Goal: Register for event/course: Sign up to attend an event or enroll in a course

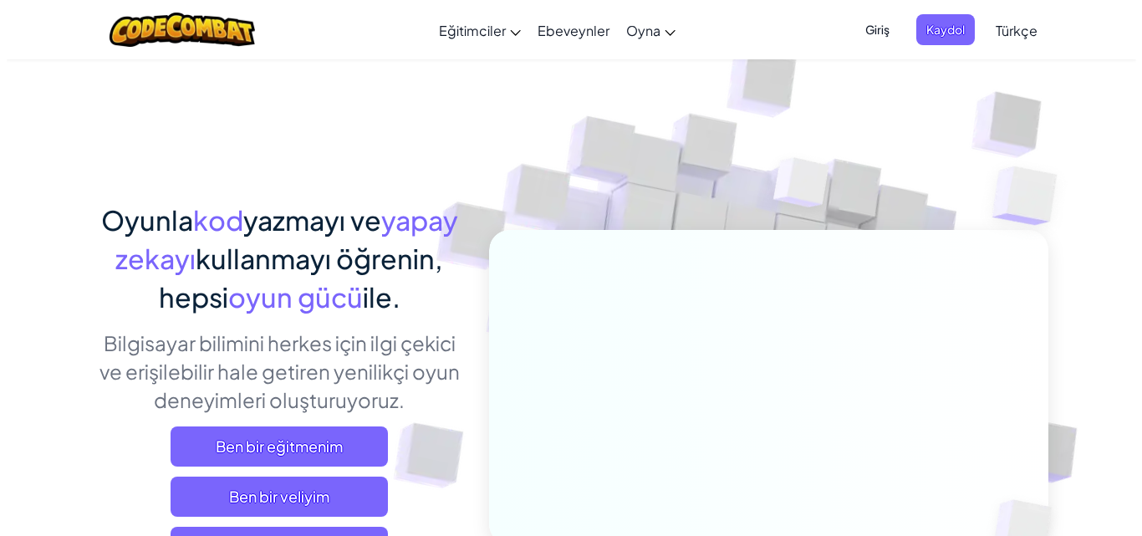
scroll to position [251, 0]
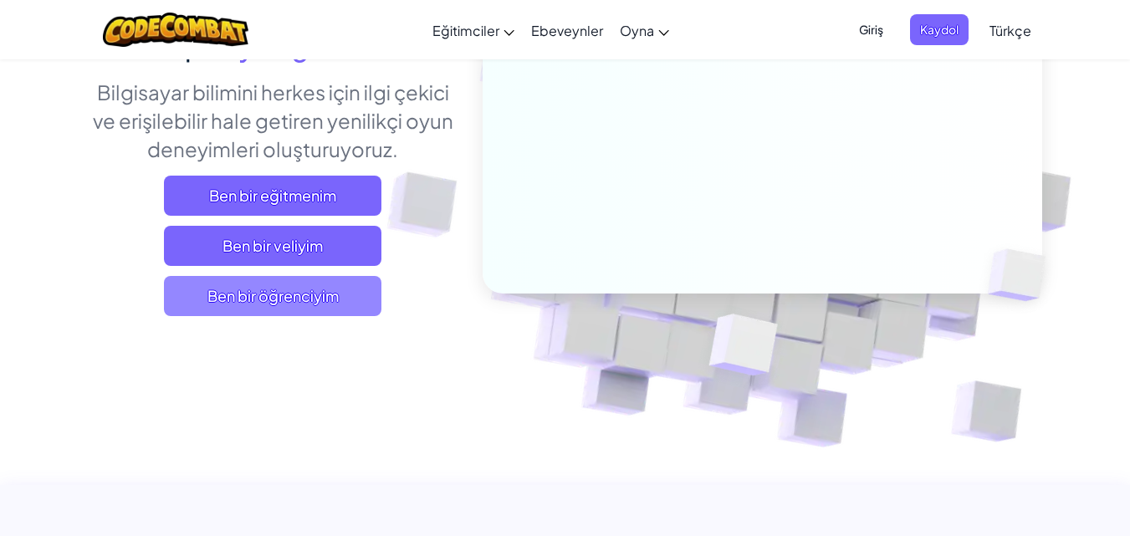
click at [332, 276] on span "Ben bir öğrenciyim" at bounding box center [272, 296] width 217 height 40
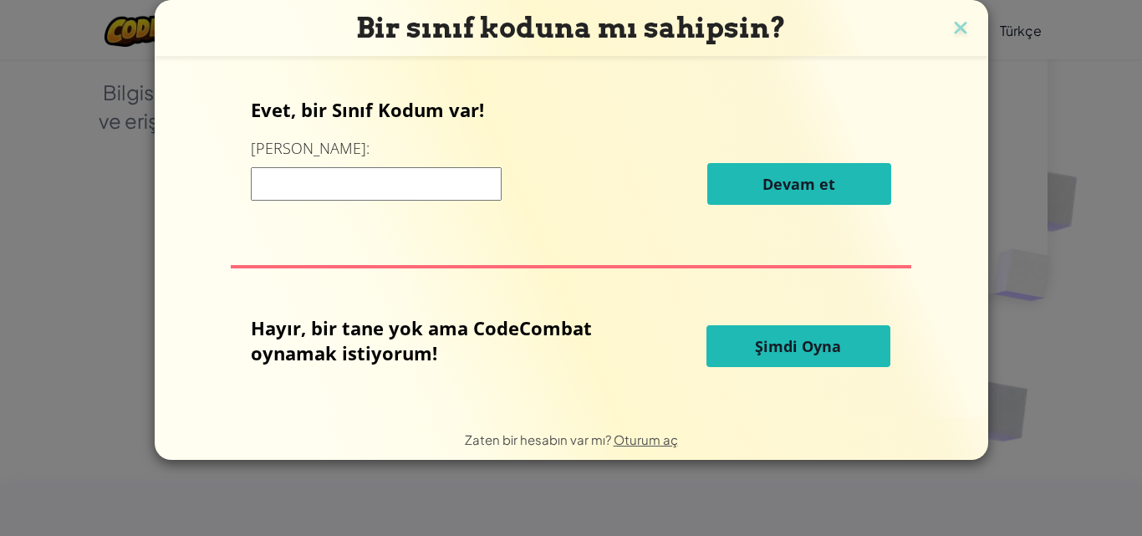
click at [406, 173] on input at bounding box center [376, 183] width 251 height 33
type input "ricesideduck"
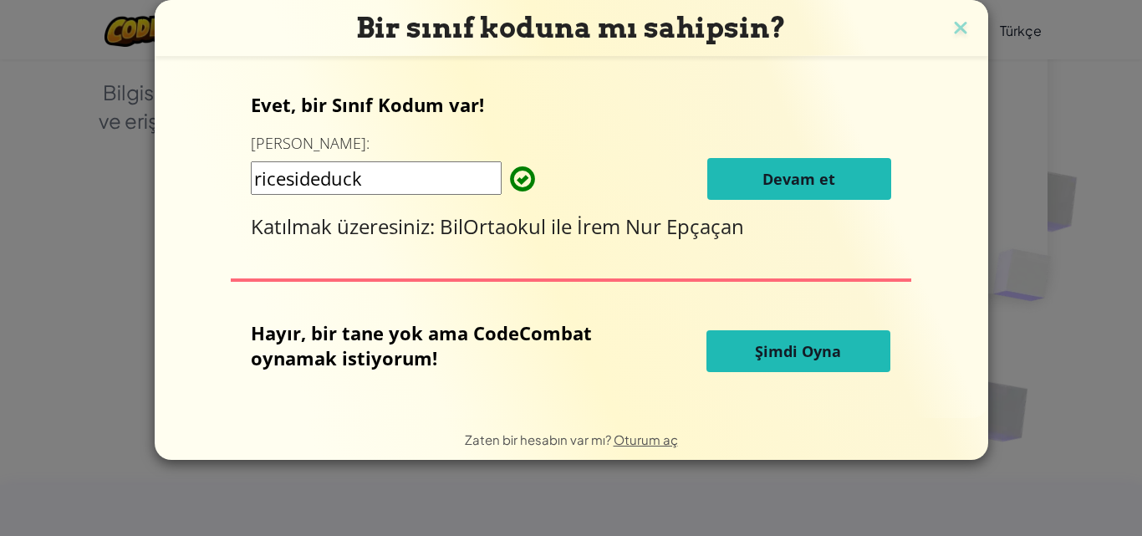
click at [778, 187] on span "Devam et" at bounding box center [799, 179] width 73 height 20
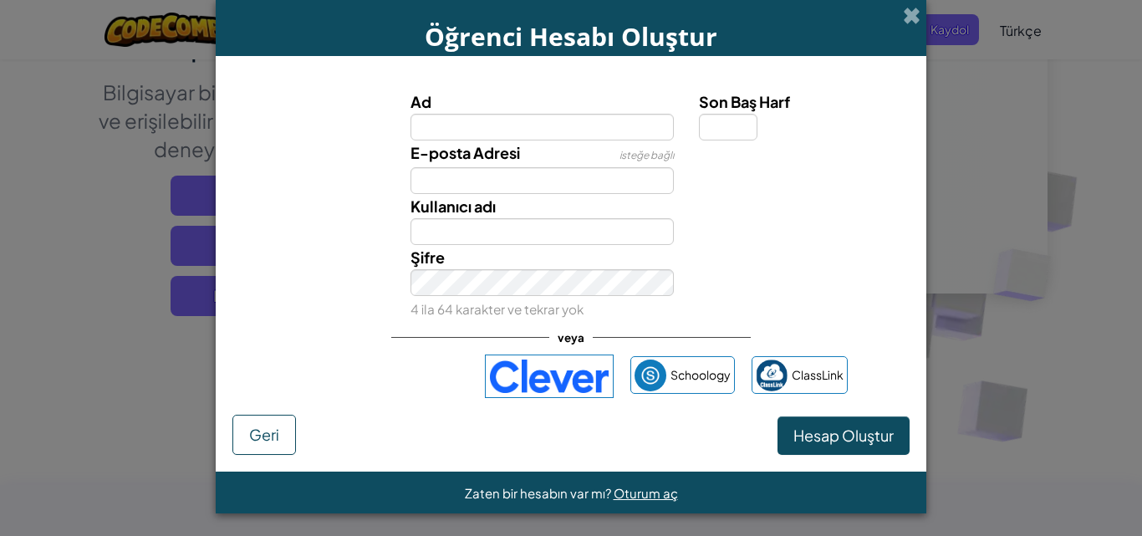
click at [456, 123] on input "Ad" at bounding box center [543, 127] width 264 height 27
type input "bhukı12345"
click at [778, 416] on button "Hesap Oluştur" at bounding box center [844, 435] width 132 height 38
type input "Bhukı12345"
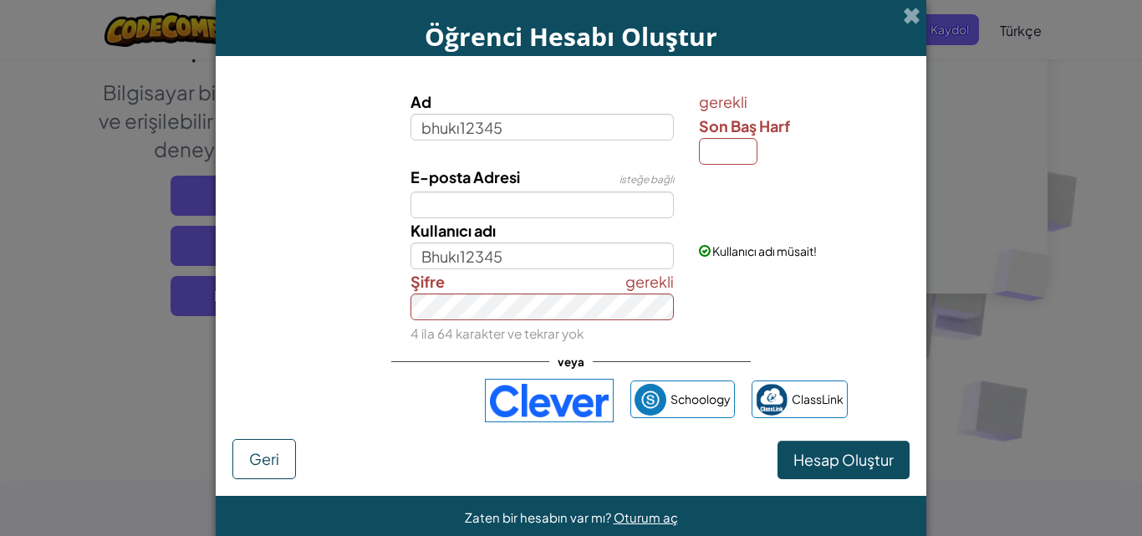
click at [699, 139] on div "gerekli Son Baş Harf" at bounding box center [802, 126] width 207 height 75
click at [716, 141] on input "Son Baş Harf" at bounding box center [728, 151] width 59 height 27
type input "5"
type input "Bhukı123455"
drag, startPoint x: 563, startPoint y: 273, endPoint x: 564, endPoint y: 290, distance: 17.6
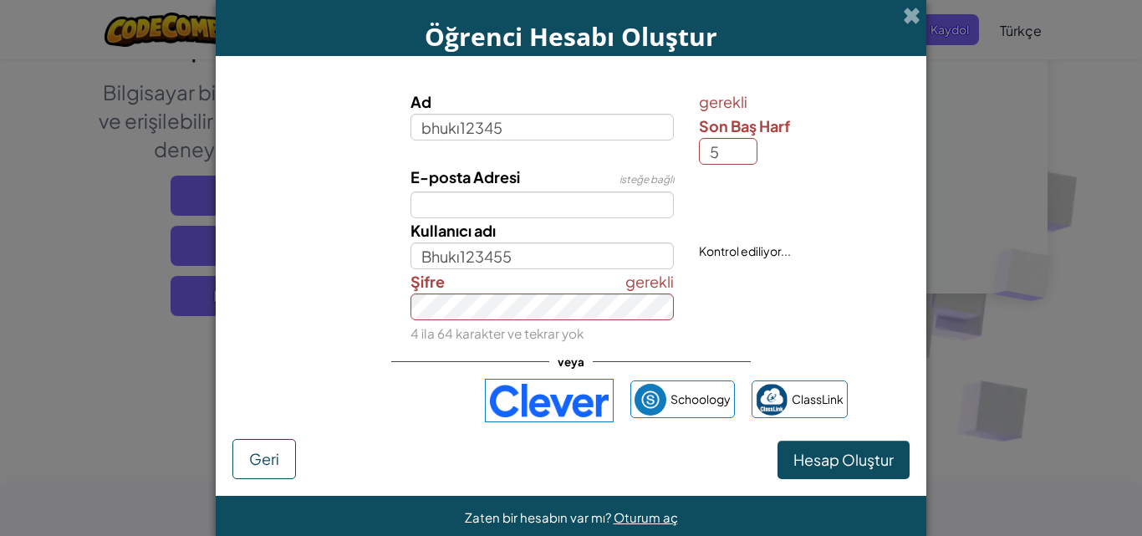
click at [564, 286] on div "gerekli Şifre 4 ila 64 karakter ve tekrar yok" at bounding box center [542, 307] width 289 height 76
click at [564, 290] on div "gerekli Şifre 4 ila 64 karakter ve tekrar yok" at bounding box center [542, 307] width 289 height 76
click at [568, 322] on div "gerekli Şifre 4 ila 64 karakter ve tekrar yok" at bounding box center [542, 307] width 289 height 76
click at [778, 441] on button "Hesap Oluştur" at bounding box center [844, 460] width 132 height 38
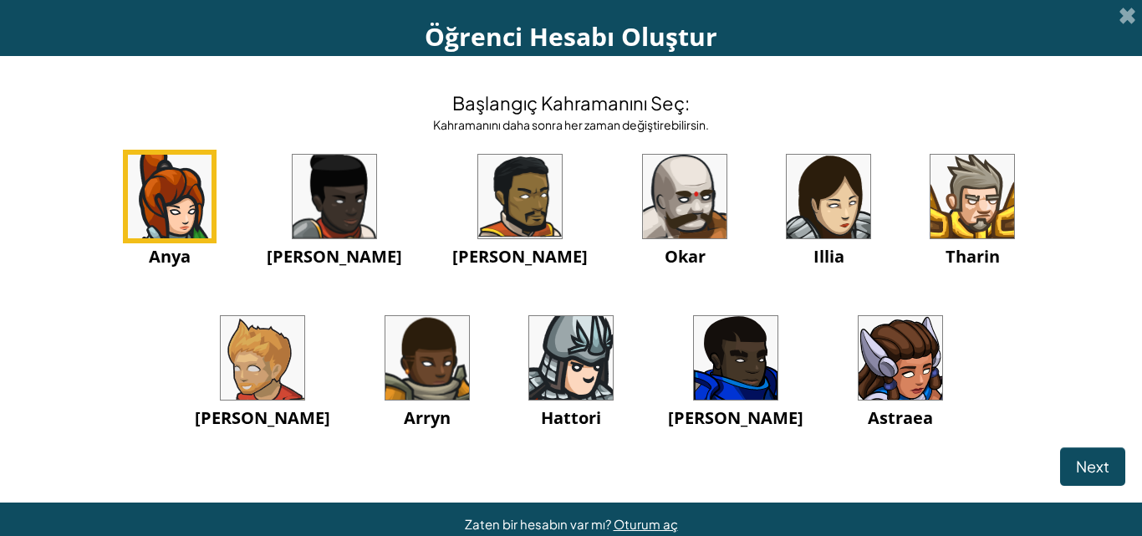
click at [859, 361] on img at bounding box center [901, 358] width 84 height 84
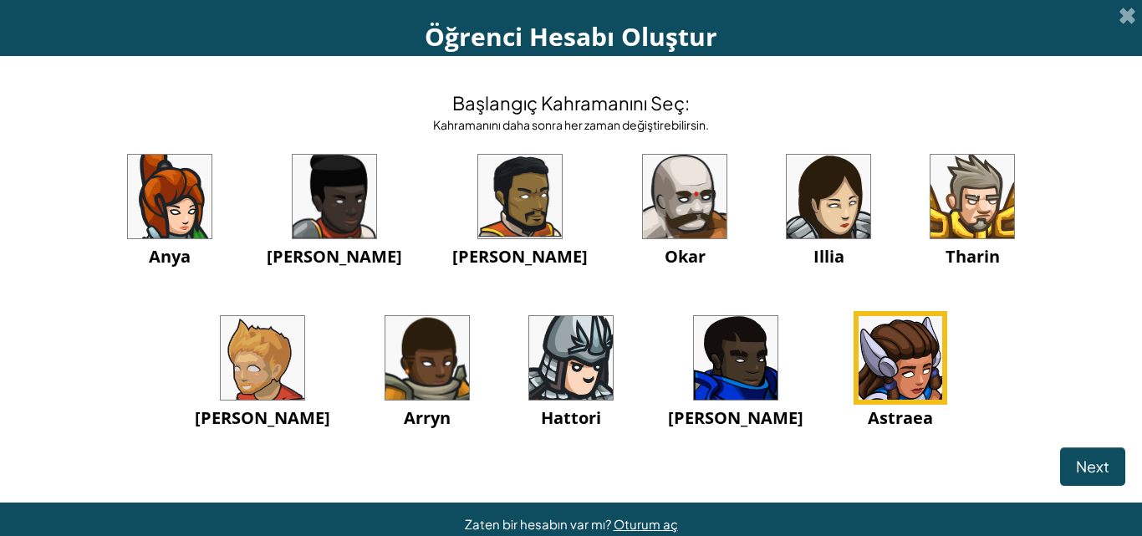
click at [859, 363] on img at bounding box center [901, 358] width 84 height 84
click at [1060, 451] on button "Next" at bounding box center [1092, 466] width 65 height 38
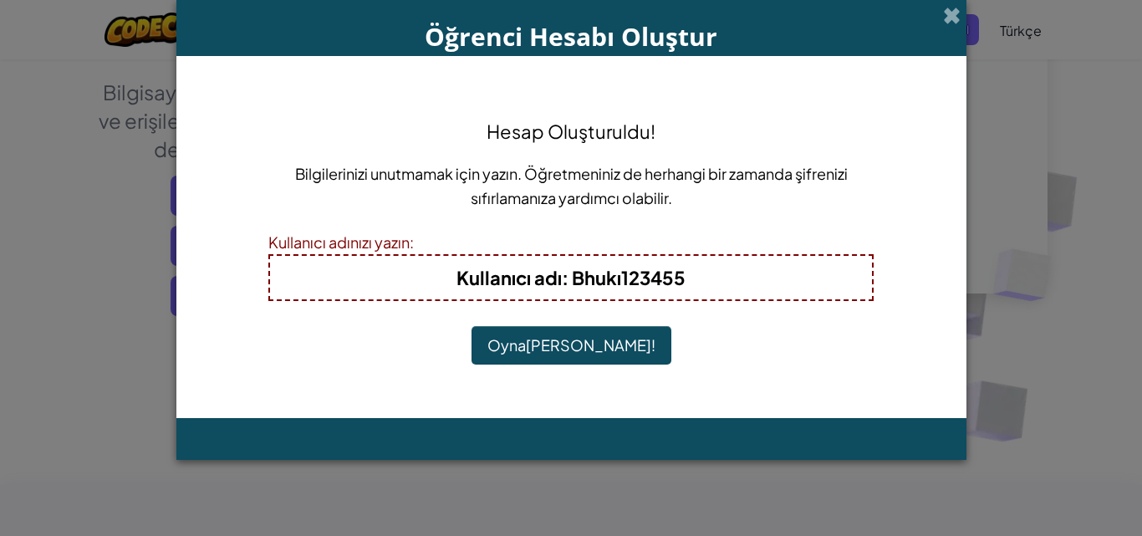
click at [609, 339] on button "Oynamaya Başla!" at bounding box center [572, 345] width 200 height 38
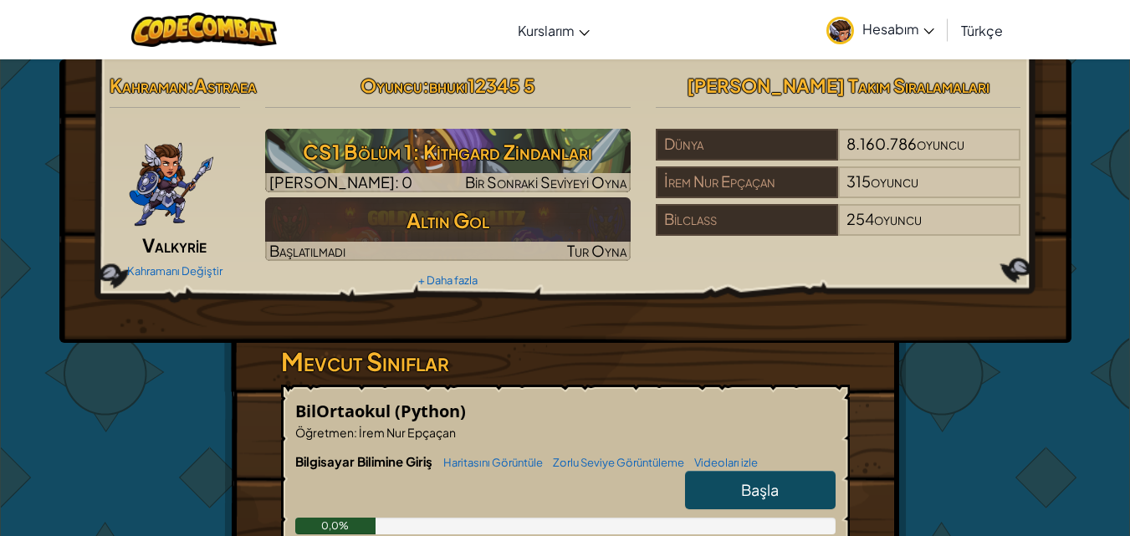
click at [760, 499] on font "Başla" at bounding box center [760, 489] width 38 height 19
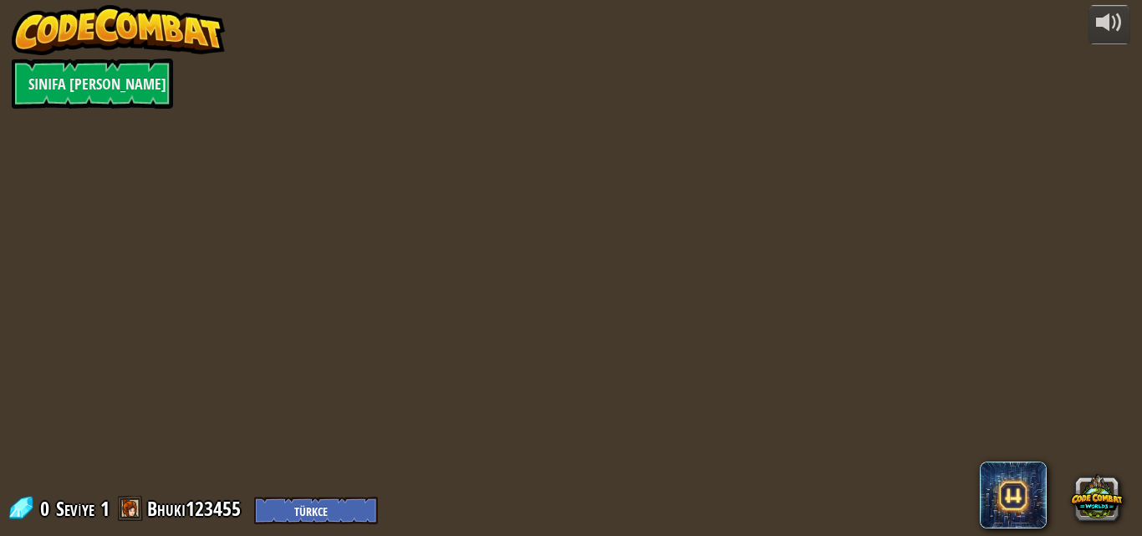
select select "tr"
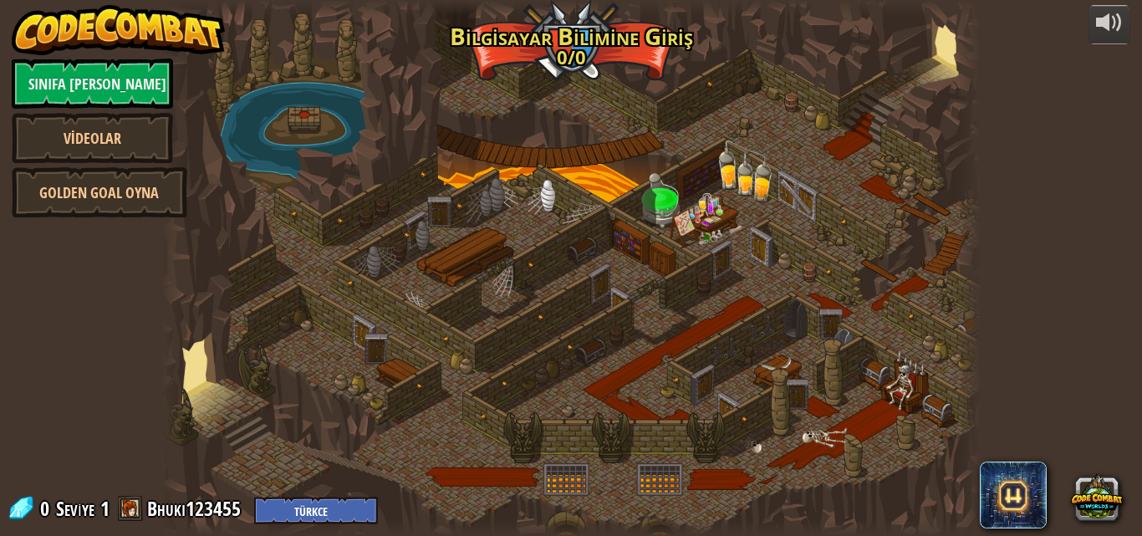
select select "tr"
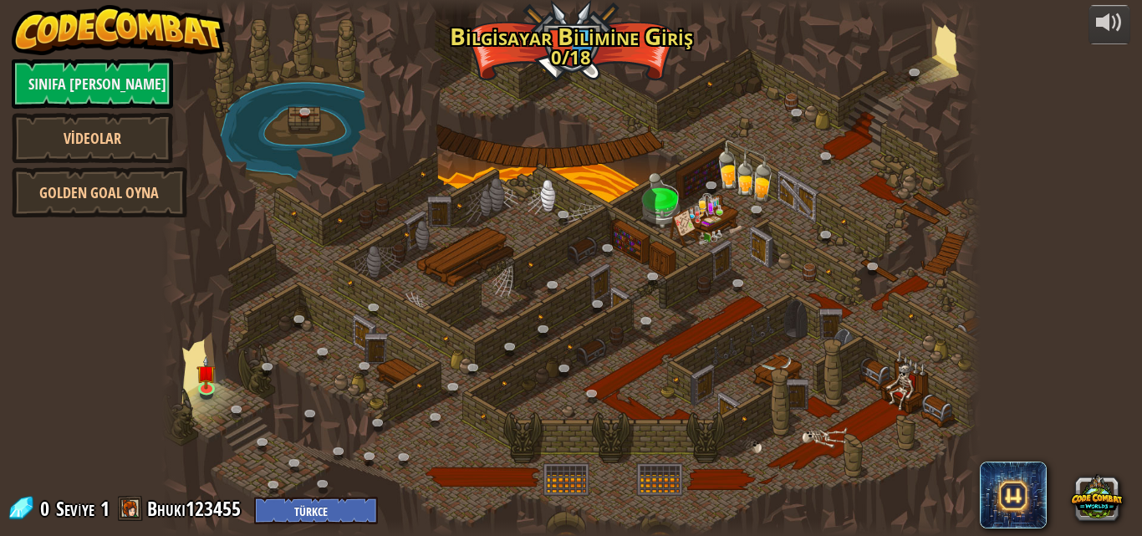
select select "tr"
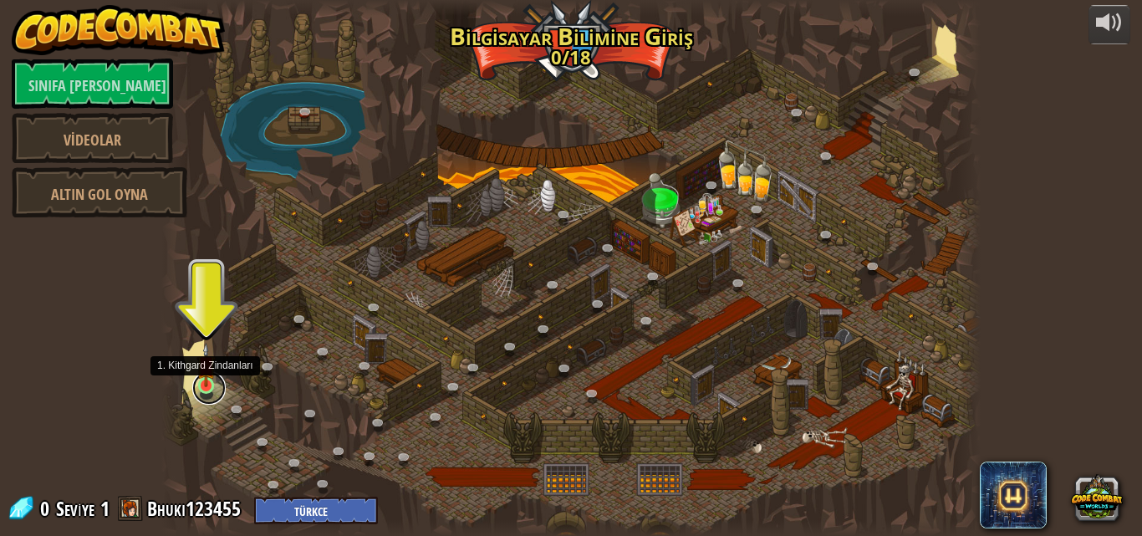
click at [207, 391] on link at bounding box center [208, 387] width 33 height 33
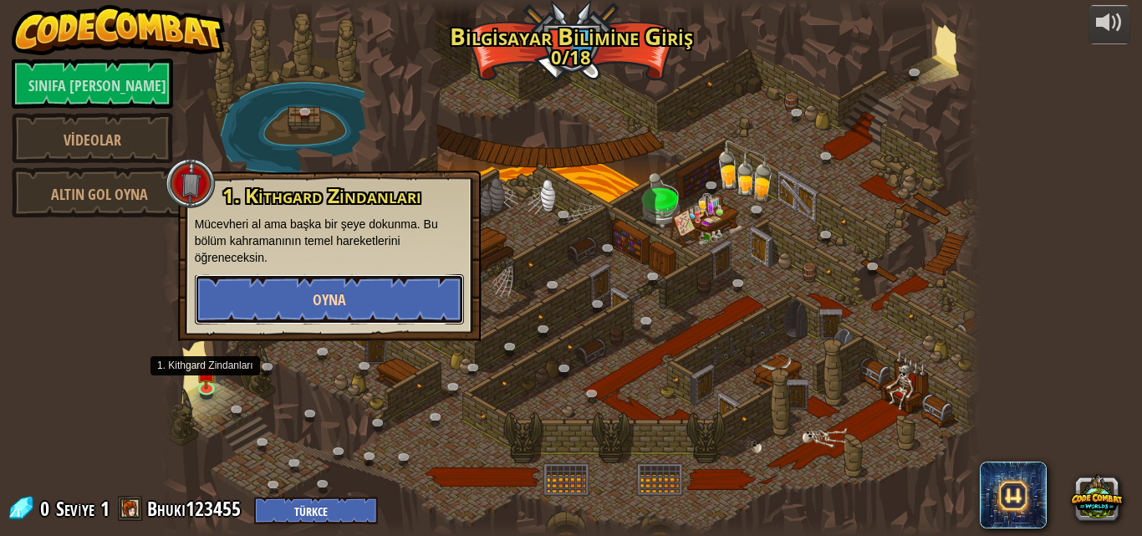
click at [278, 304] on button "Oyna" at bounding box center [329, 299] width 269 height 50
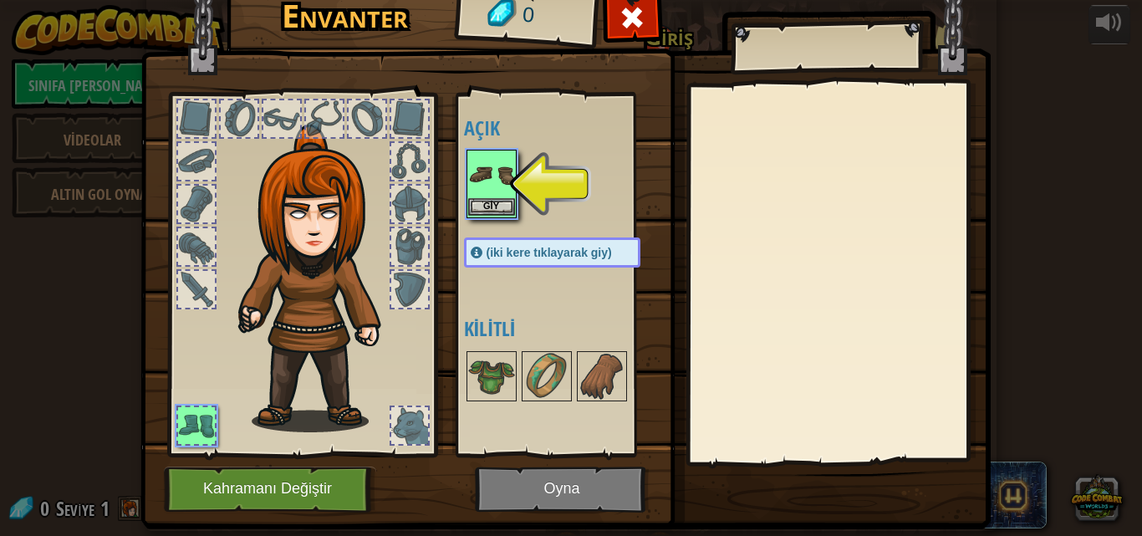
click at [487, 174] on img at bounding box center [491, 174] width 47 height 47
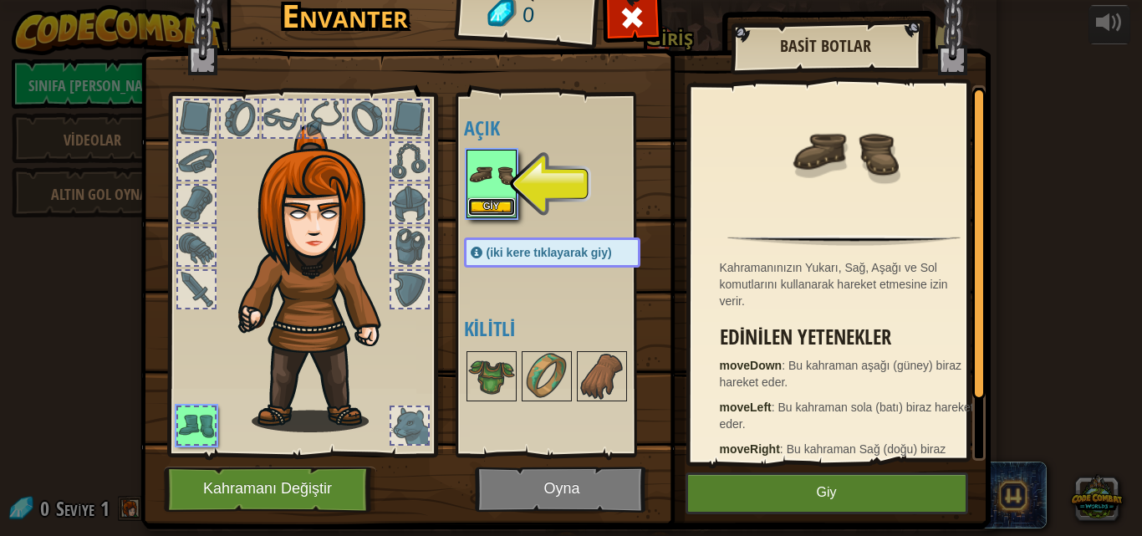
click at [470, 206] on button "Giy" at bounding box center [491, 207] width 47 height 18
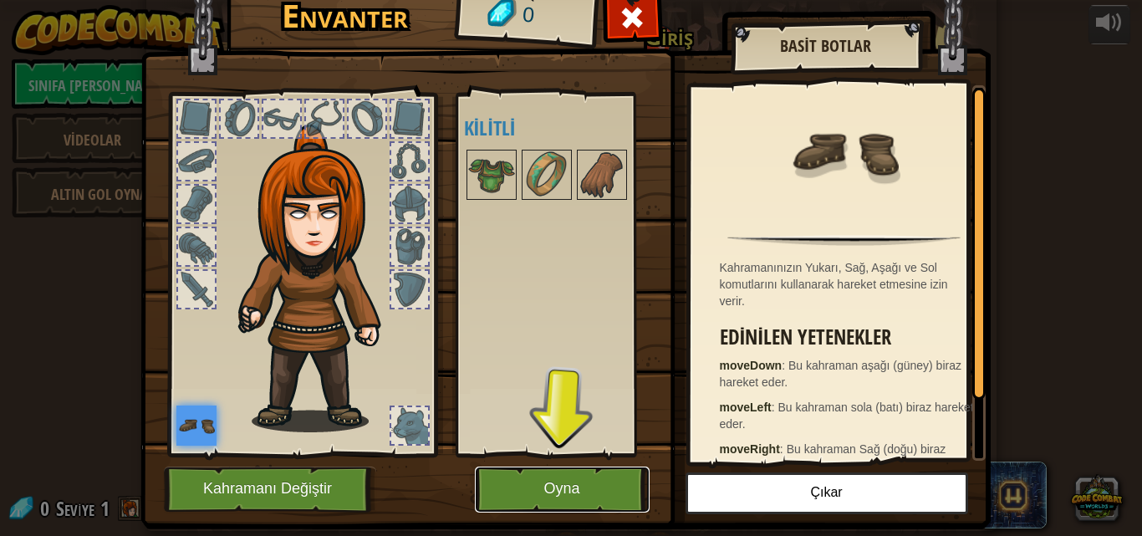
click at [501, 484] on button "Oyna" at bounding box center [562, 490] width 175 height 46
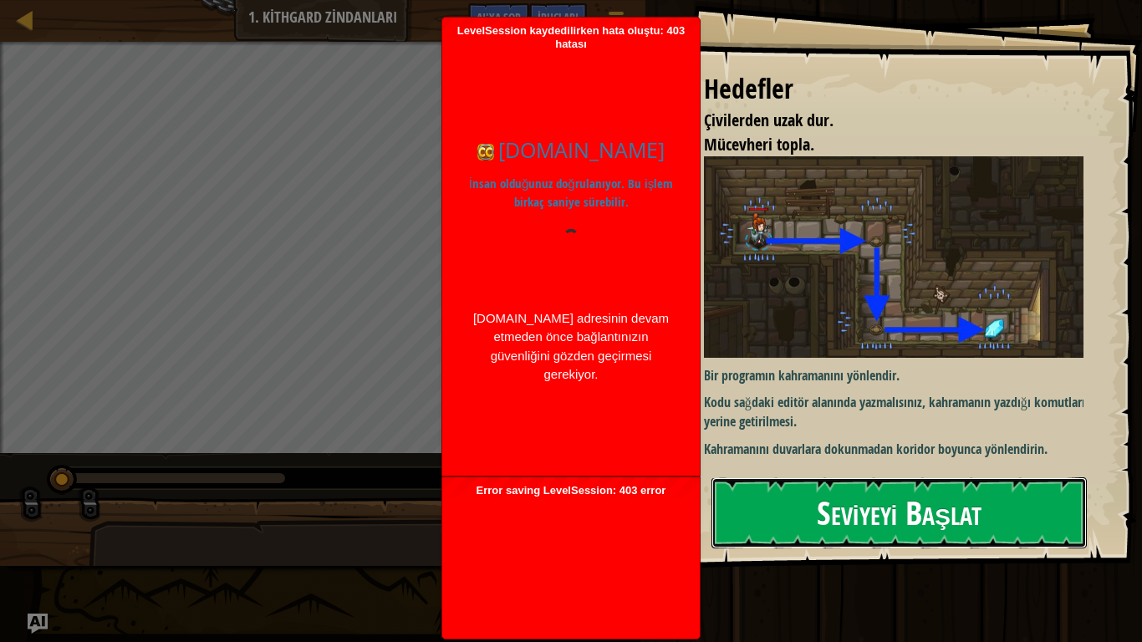
click at [890, 533] on button "Seviyeyi Başlat" at bounding box center [899, 512] width 375 height 70
click at [881, 508] on font "Seviyeyi Başlat" at bounding box center [899, 512] width 165 height 45
